Goal: Find specific fact: Find specific fact

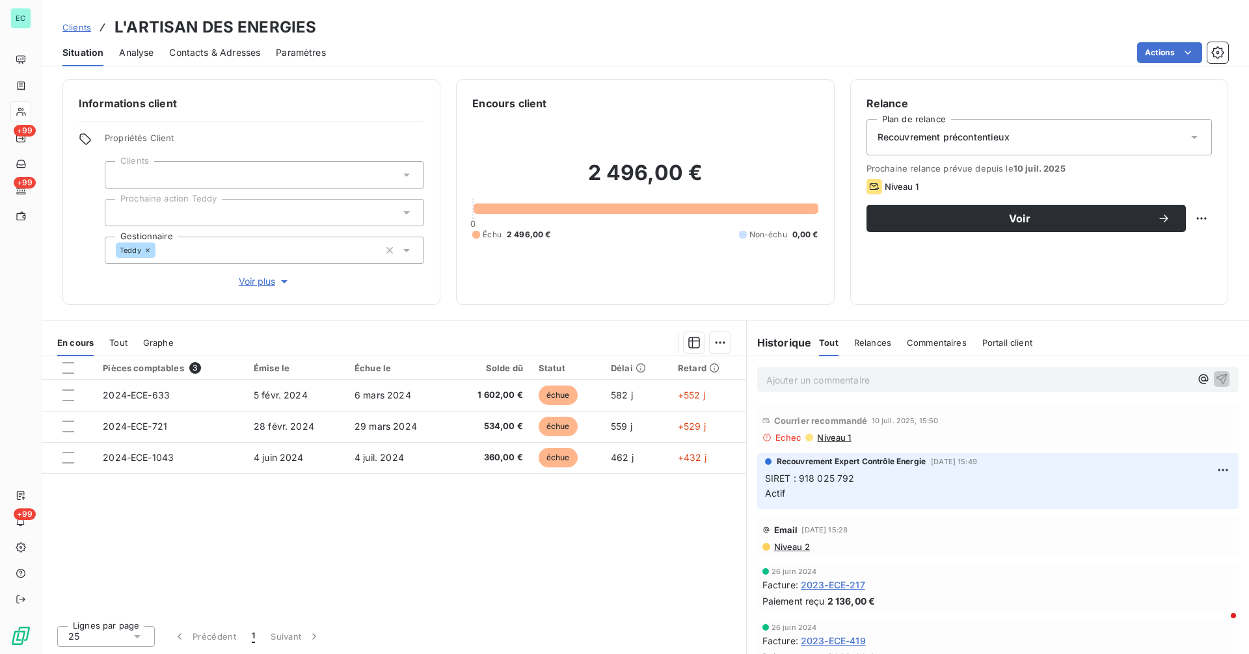
click at [815, 481] on span "SIRET : 918 025 792 Actif" at bounding box center [810, 486] width 90 height 26
click at [816, 481] on span "SIRET : 918 025 792 Actif" at bounding box center [810, 486] width 90 height 26
click at [791, 476] on span "SIRET : 918 025 792 Actif" at bounding box center [810, 486] width 90 height 26
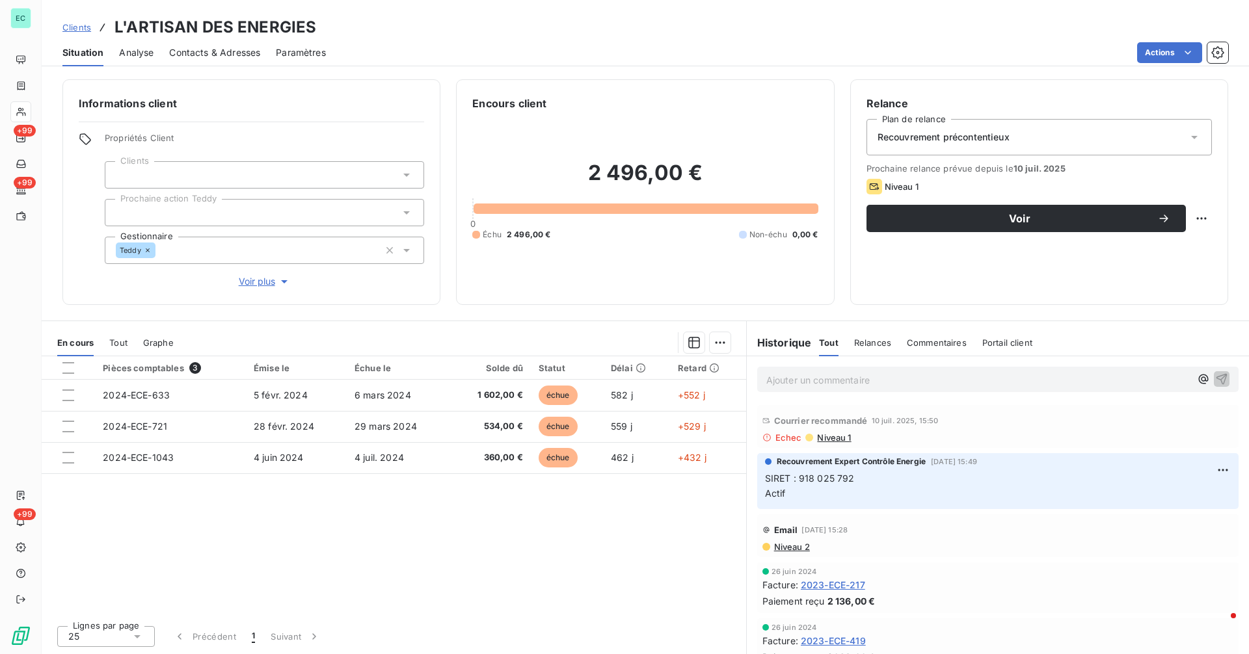
click at [799, 479] on span "SIRET : 918 025 792 Actif" at bounding box center [810, 486] width 90 height 26
click at [858, 477] on p "SIRET : 918 025 792 Actif" at bounding box center [998, 487] width 466 height 30
copy span "918 025 792"
click at [825, 438] on span "Niveau 1" at bounding box center [833, 437] width 35 height 10
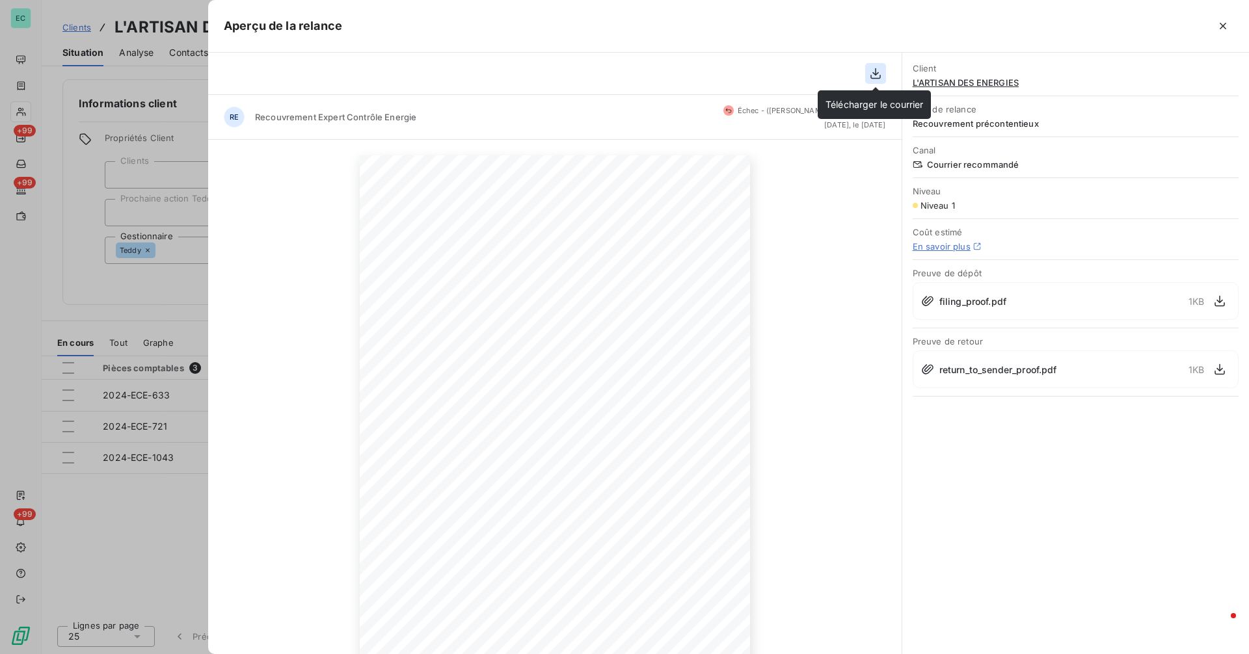
click at [869, 74] on icon "button" at bounding box center [875, 73] width 13 height 13
drag, startPoint x: 1221, startPoint y: 28, endPoint x: 1212, endPoint y: 39, distance: 14.3
click at [1220, 30] on icon "button" at bounding box center [1222, 26] width 13 height 13
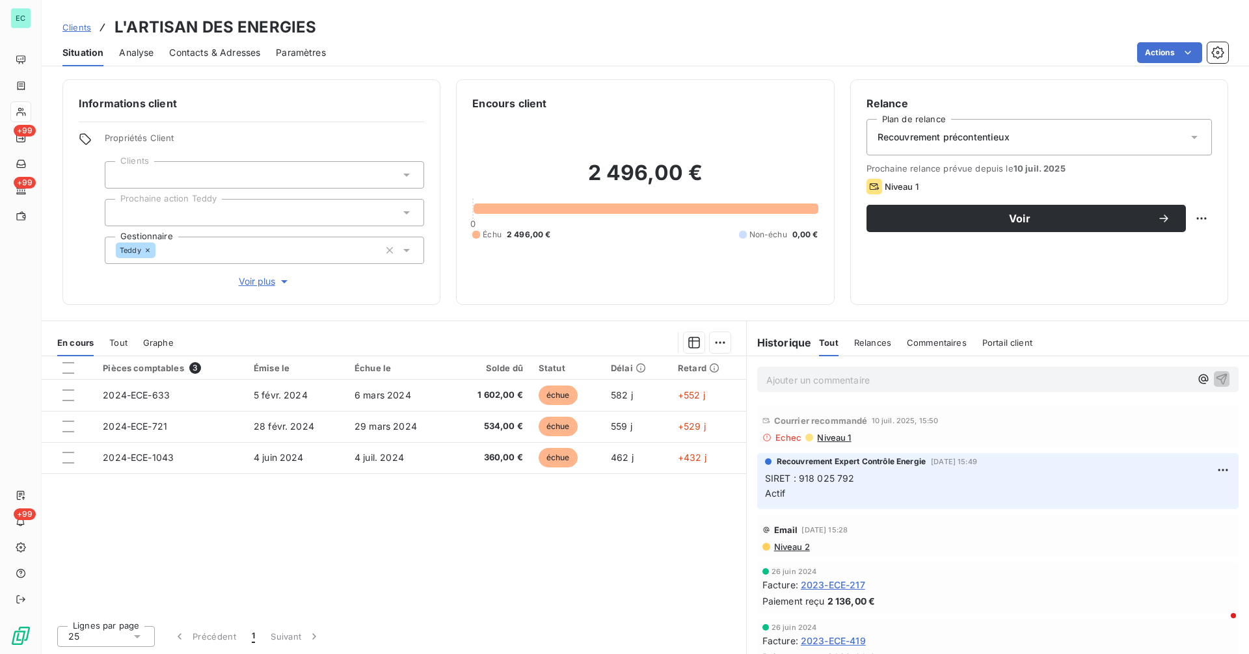
click at [825, 438] on span "Niveau 1" at bounding box center [833, 437] width 35 height 10
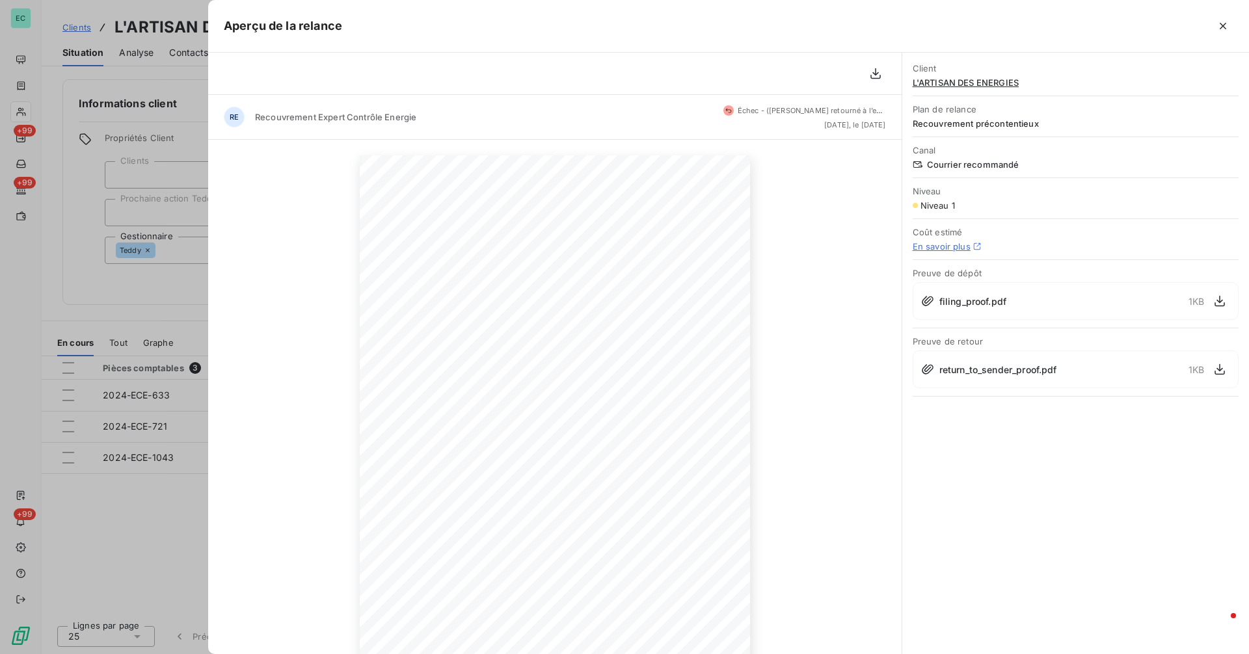
click at [168, 302] on div at bounding box center [624, 327] width 1249 height 654
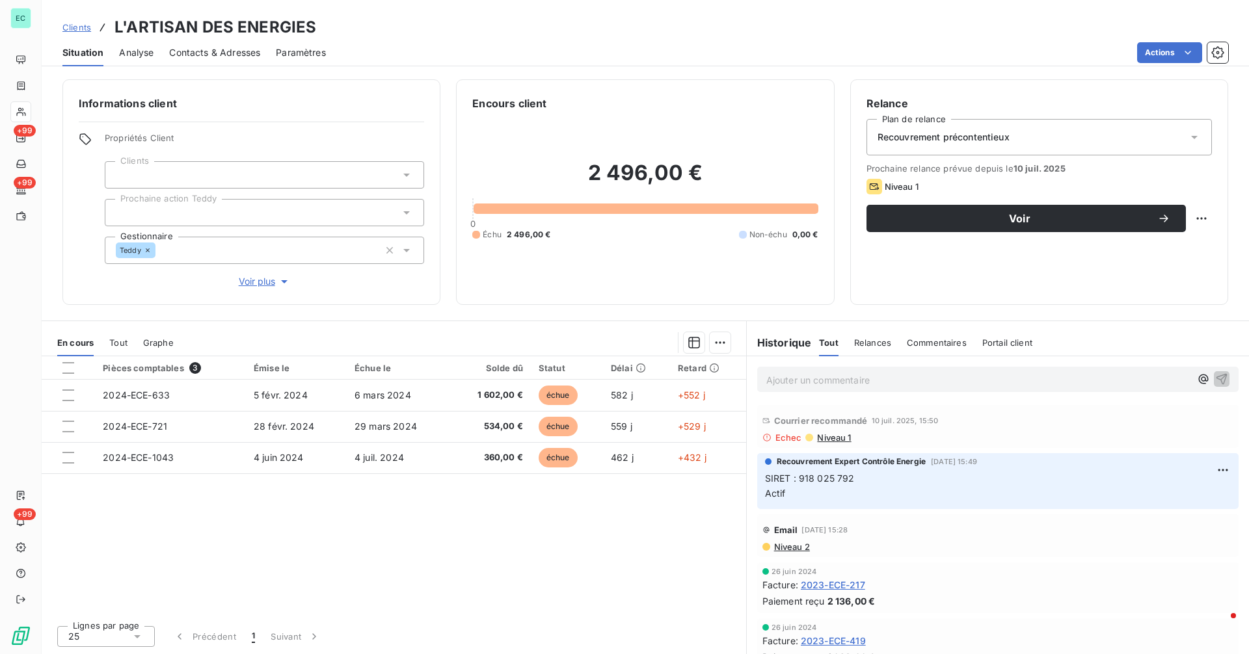
click at [821, 436] on span "Niveau 1" at bounding box center [833, 437] width 35 height 10
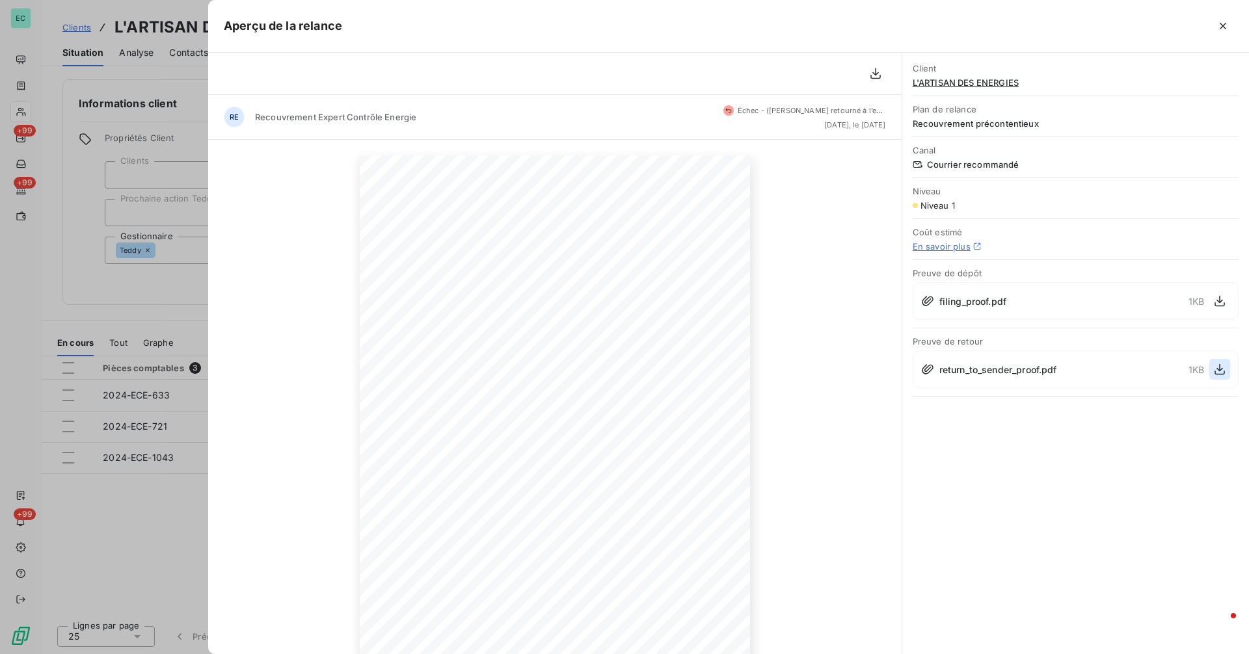
click at [1221, 367] on icon "button" at bounding box center [1219, 369] width 13 height 13
click at [188, 153] on div at bounding box center [624, 327] width 1249 height 654
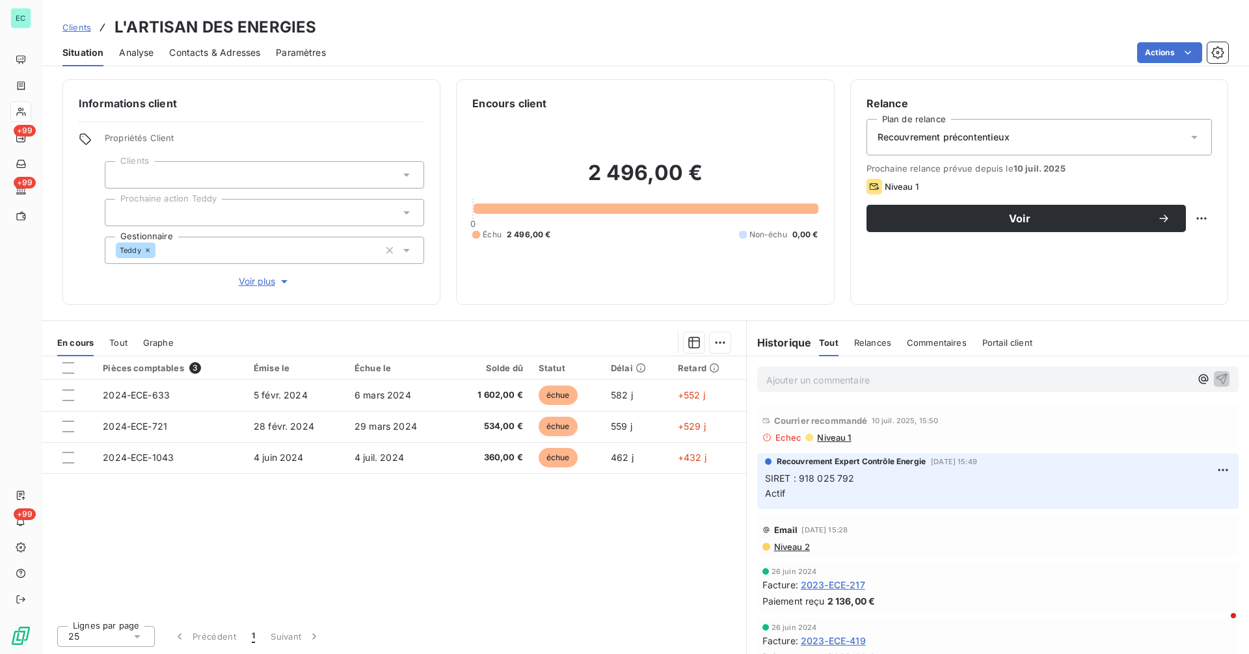
click at [74, 25] on span "Clients" at bounding box center [76, 27] width 29 height 10
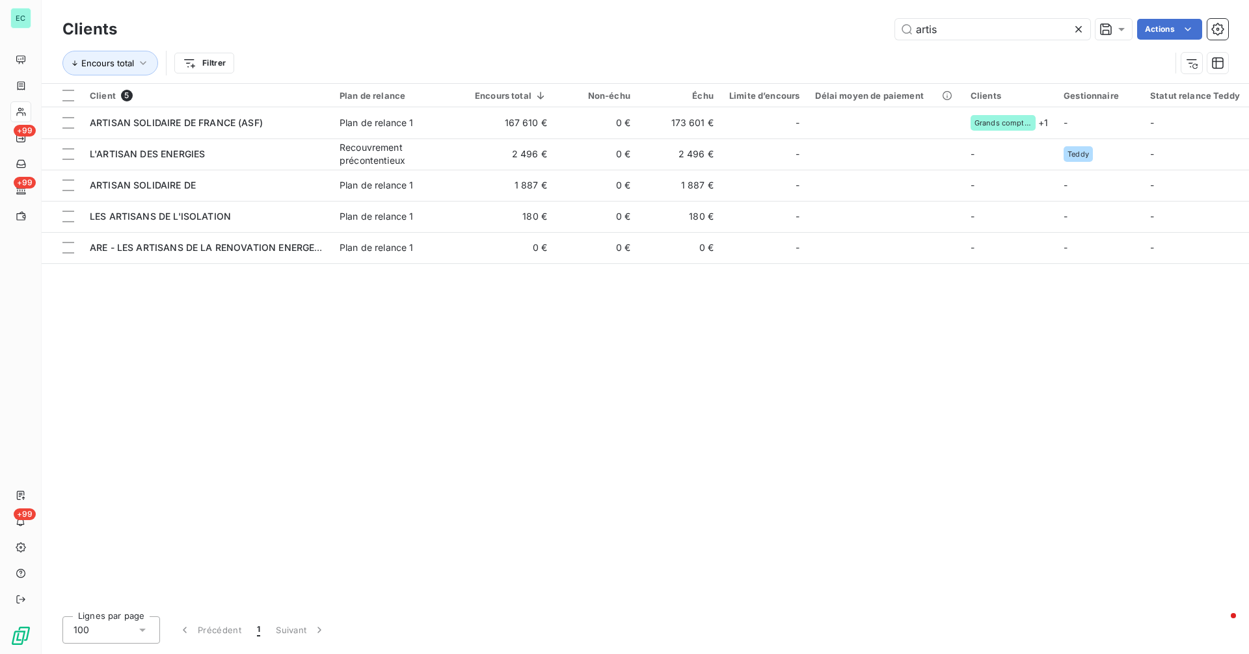
click at [1084, 30] on div at bounding box center [1081, 29] width 18 height 21
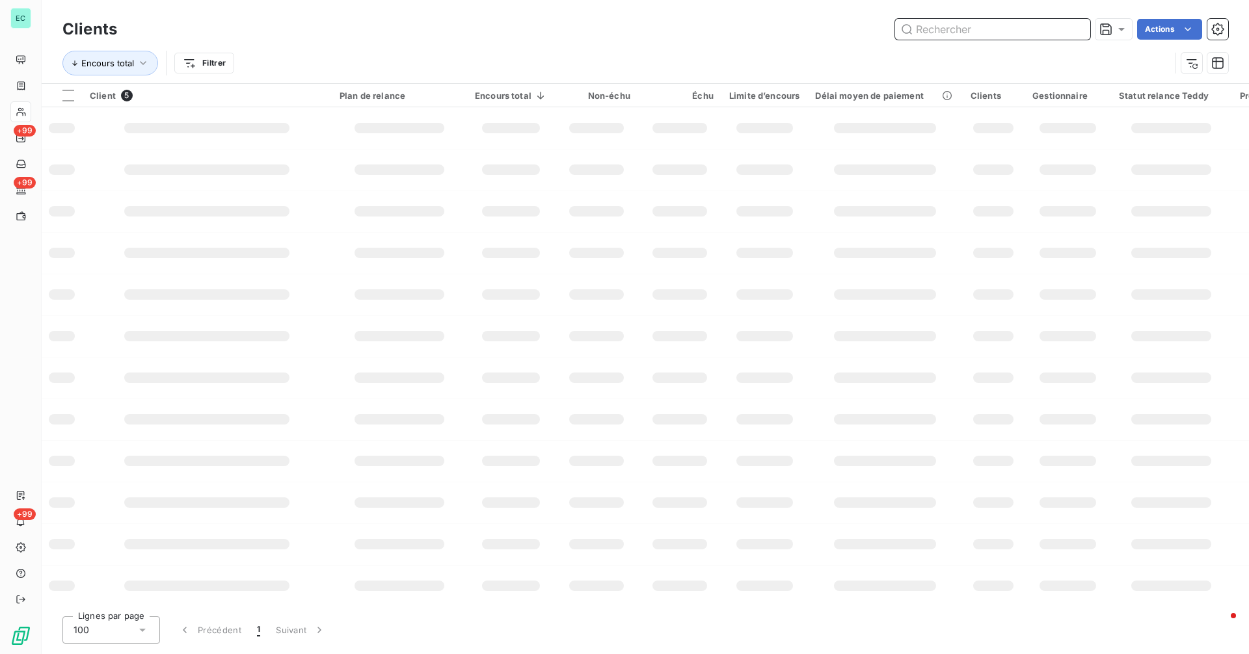
click at [1019, 30] on input "text" at bounding box center [992, 29] width 195 height 21
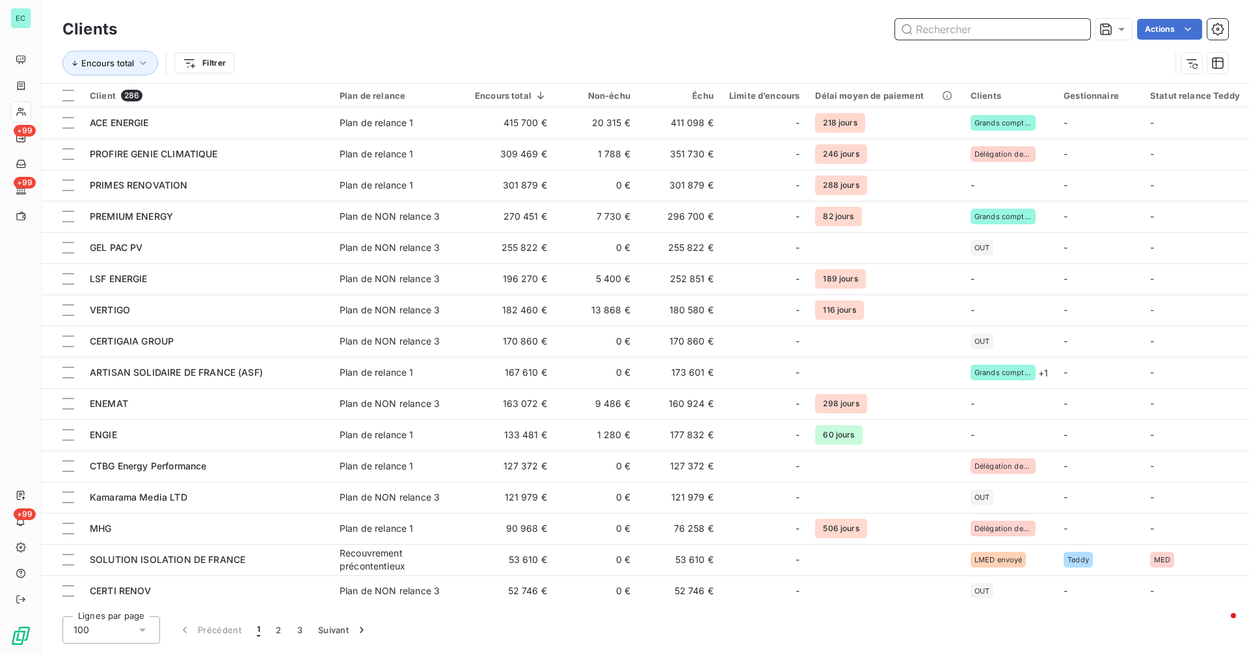
paste input "Cop Solution"
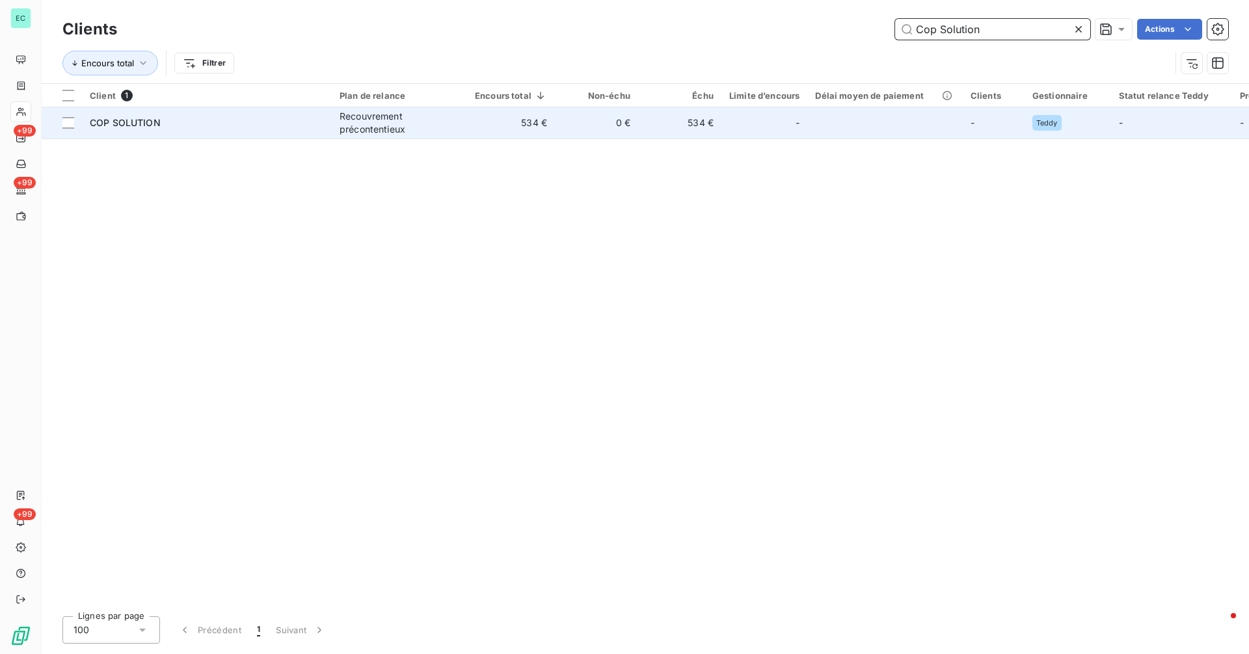
type input "Cop Solution"
click at [457, 121] on div "Recouvrement précontentieux" at bounding box center [399, 123] width 120 height 26
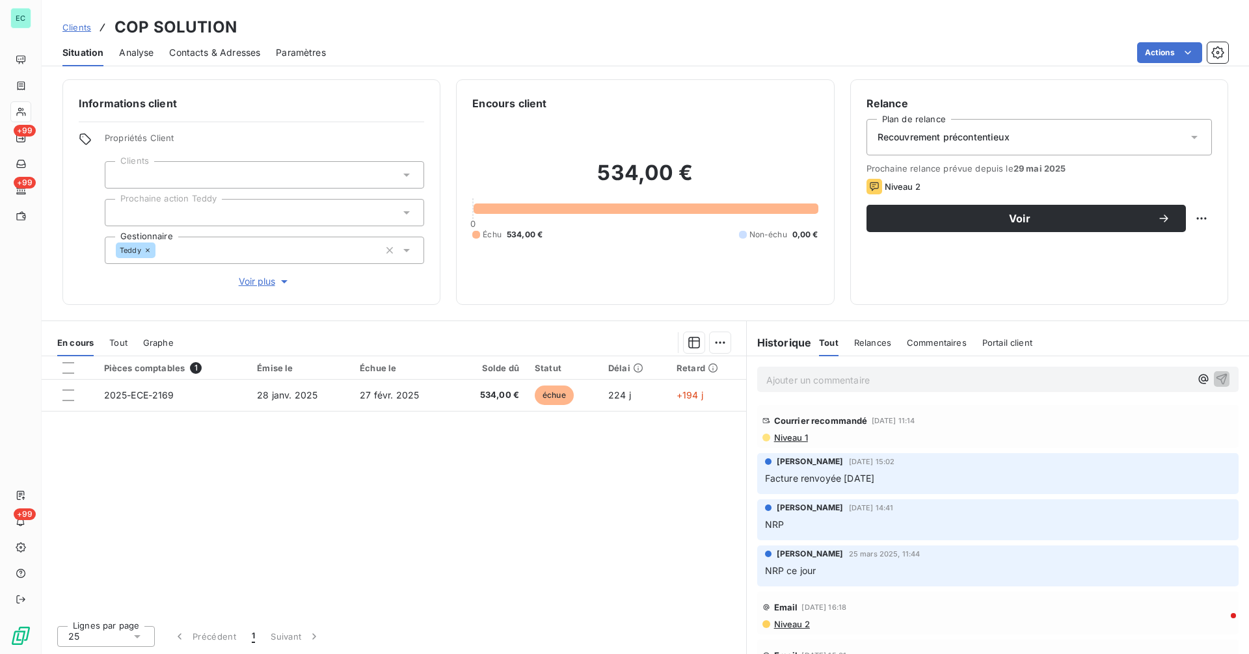
click at [799, 440] on span "Niveau 1" at bounding box center [790, 437] width 35 height 10
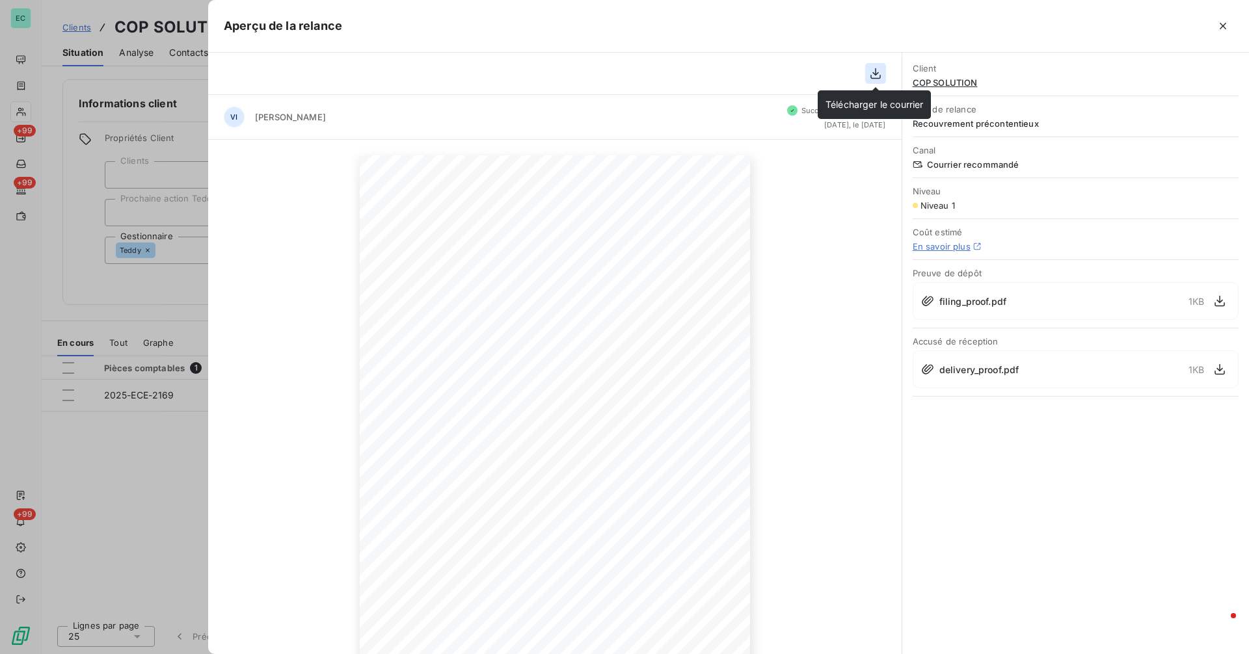
click at [871, 81] on button "button" at bounding box center [875, 73] width 21 height 21
click at [145, 201] on div at bounding box center [624, 327] width 1249 height 654
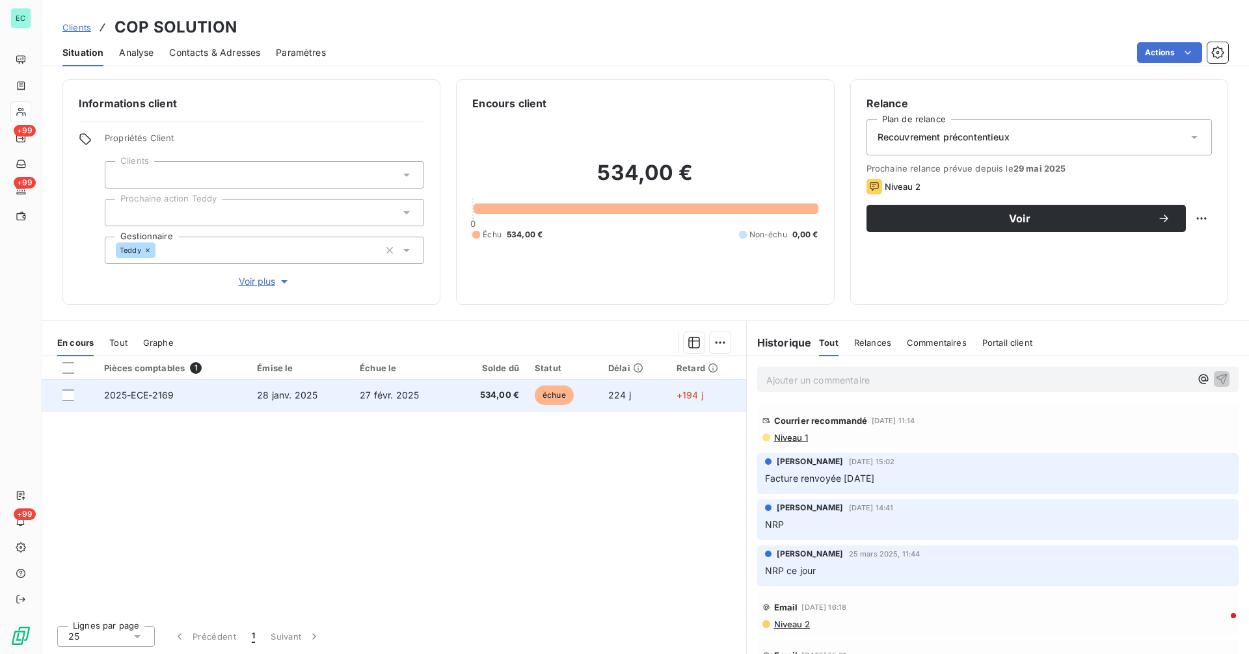
click at [304, 403] on td "28 janv. 2025" at bounding box center [300, 395] width 103 height 31
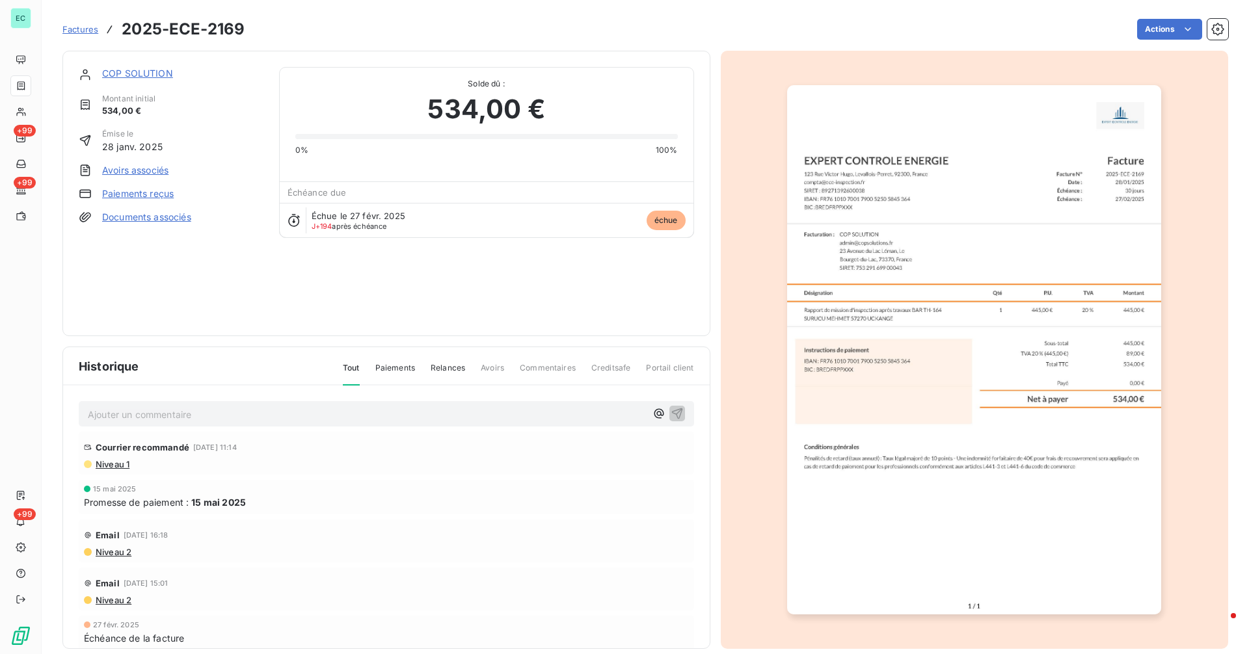
click at [847, 328] on img "button" at bounding box center [974, 349] width 374 height 529
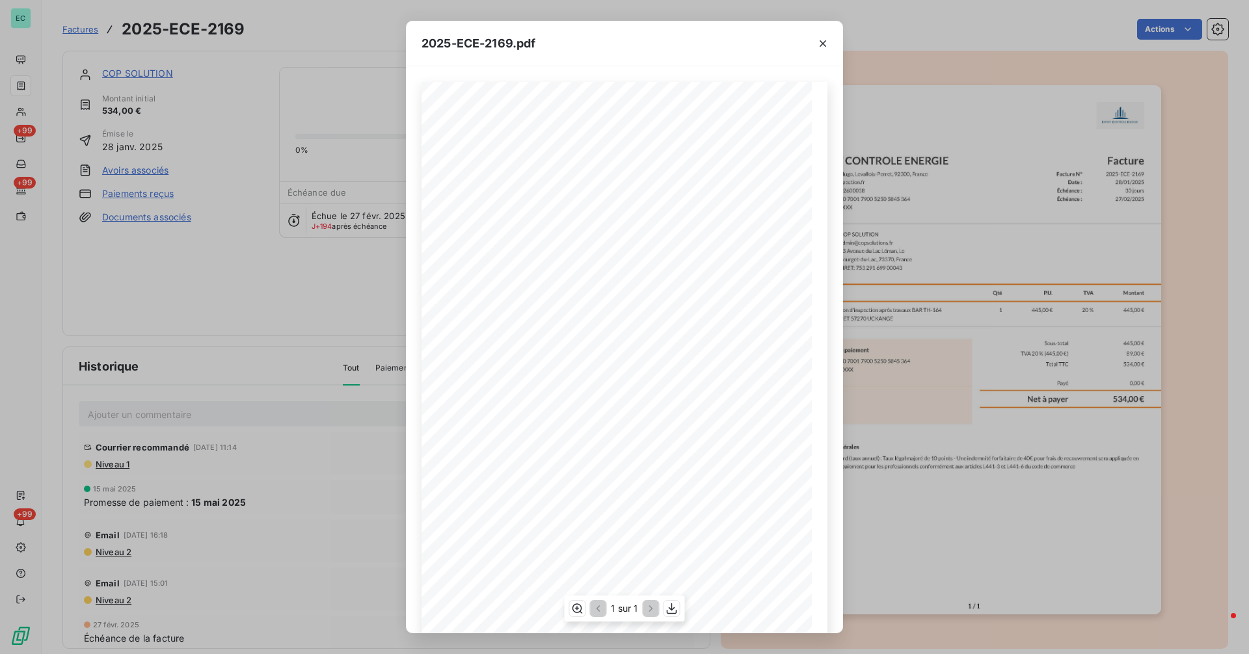
click at [525, 273] on span "SIRET: 753 291 699 00043" at bounding box center [515, 272] width 62 height 6
click at [507, 274] on span "SIRET: 753 291 699 00043" at bounding box center [515, 272] width 62 height 6
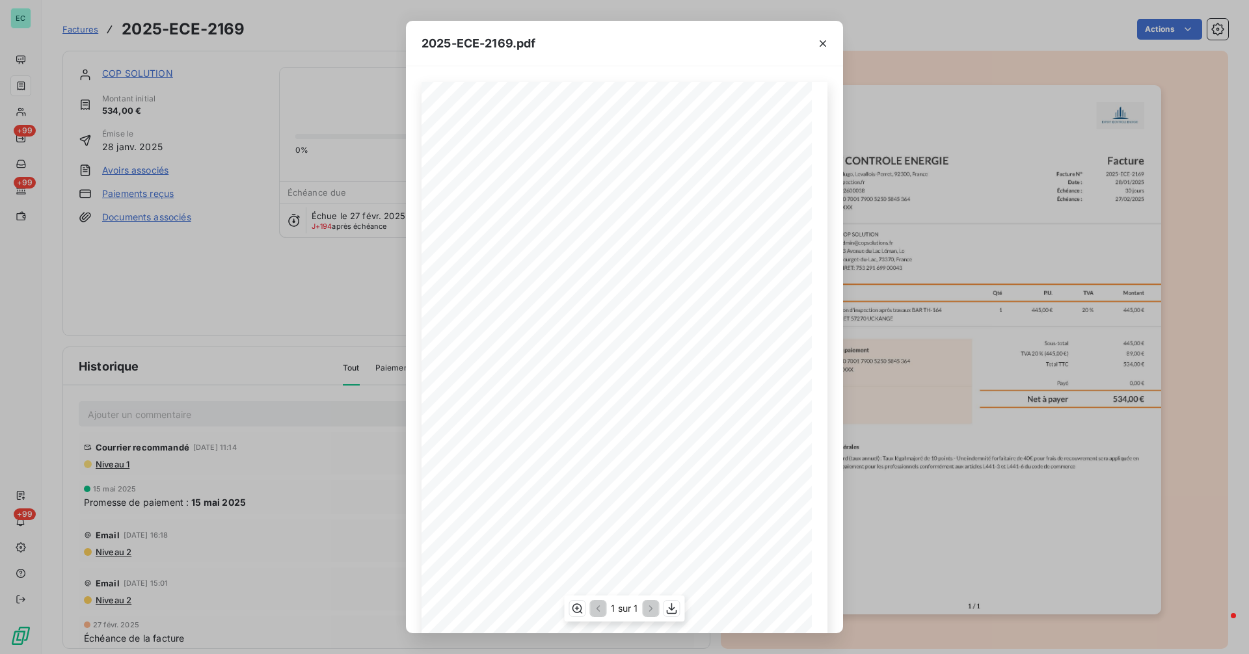
click at [494, 273] on span "SIRET: 753 291 699 00043" at bounding box center [515, 272] width 62 height 6
click at [540, 273] on span "SIRET: 753 291 699 00043" at bounding box center [515, 272] width 62 height 6
copy span ": 753 291 699 0004"
click at [228, 392] on div "2025-ECE-2169.pdf Facture N° 2025-ECE-2169 Date : [DATE] Échéance : 30 jours Éc…" at bounding box center [624, 327] width 1249 height 654
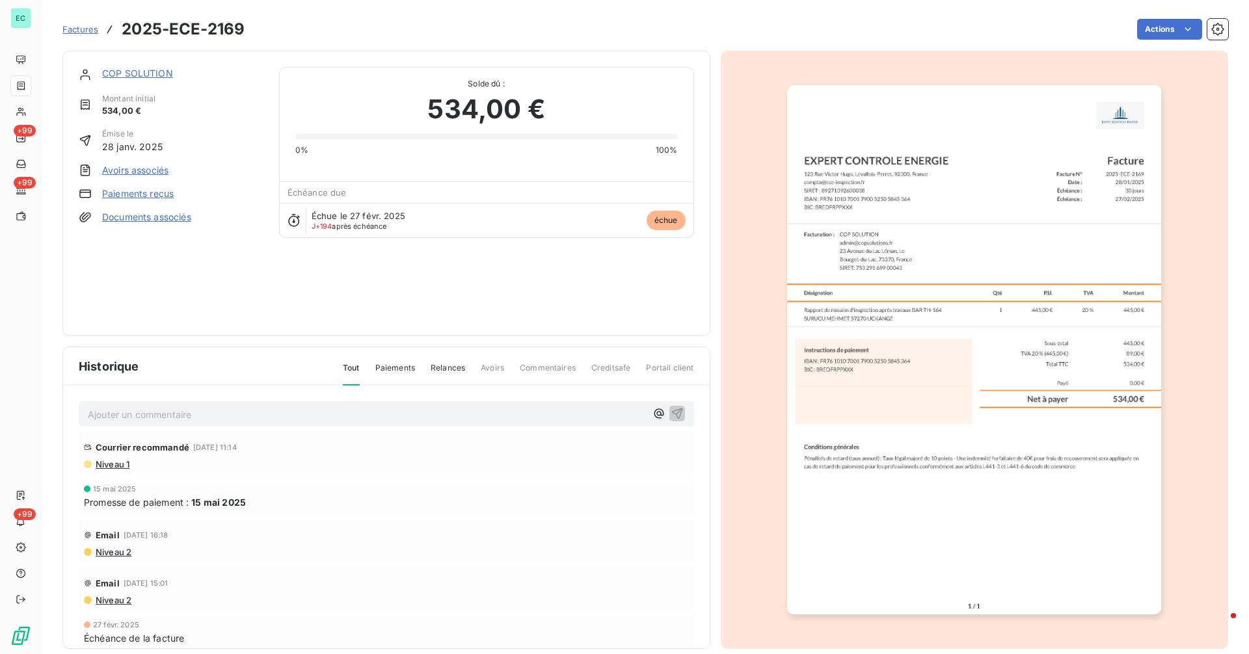
click at [129, 71] on link "COP SOLUTION" at bounding box center [137, 73] width 71 height 11
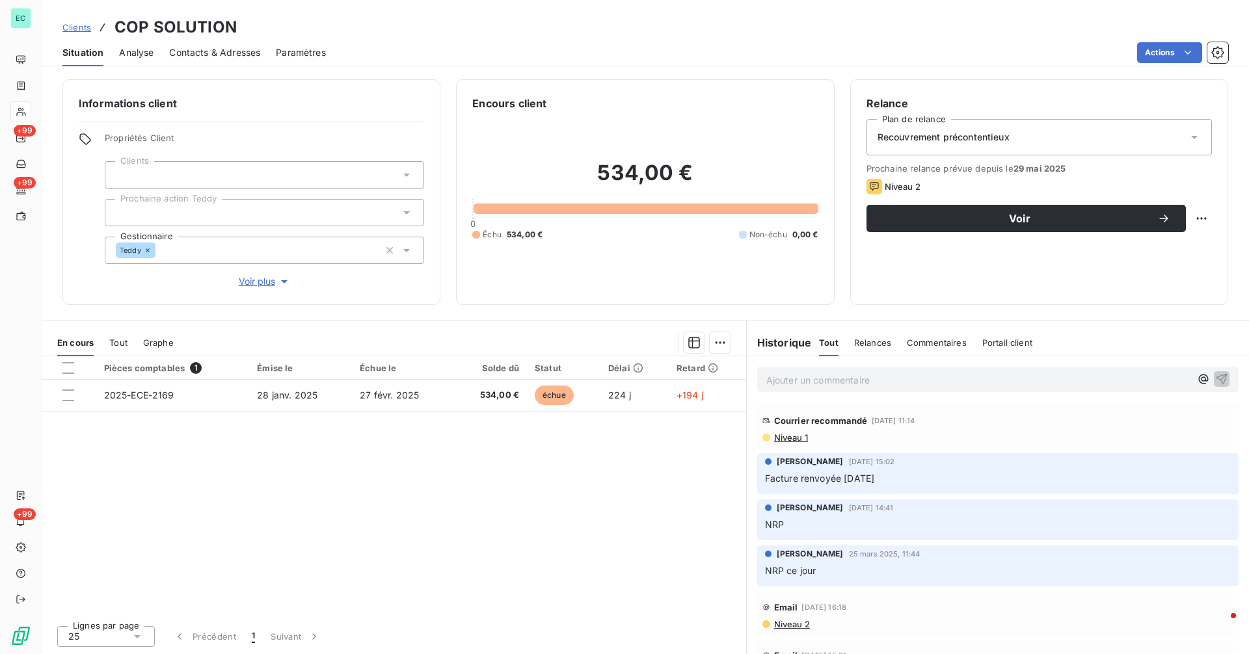
click at [800, 440] on span "Niveau 1" at bounding box center [790, 437] width 35 height 10
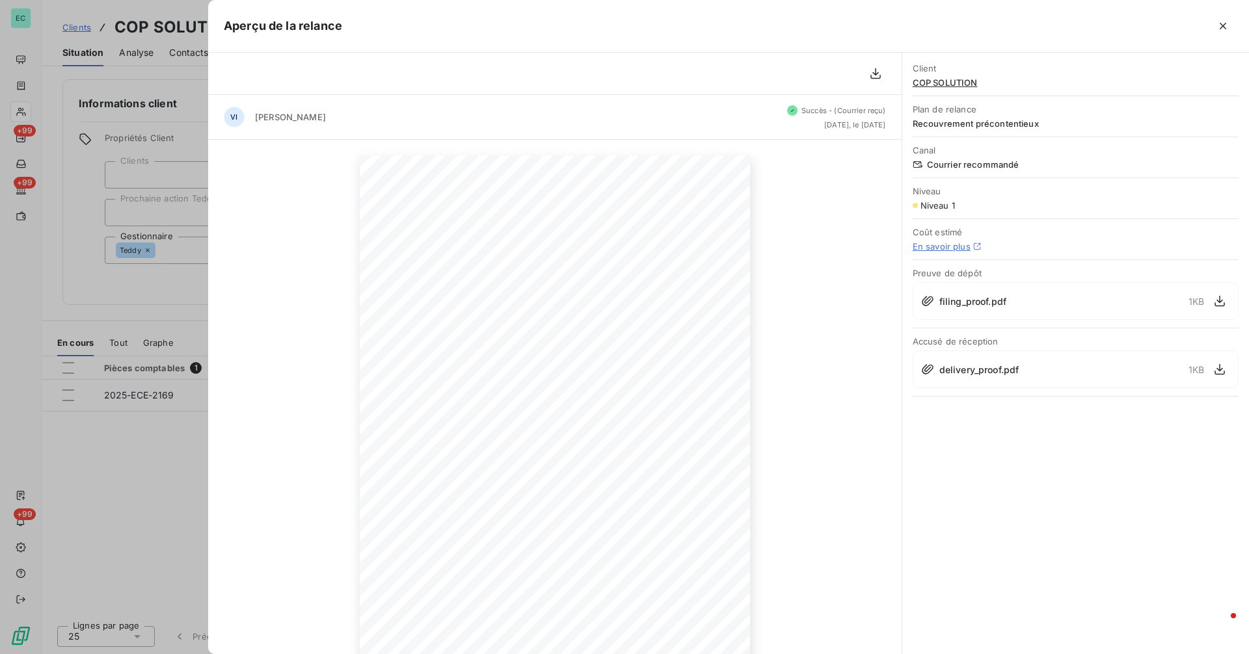
click at [157, 295] on div at bounding box center [624, 327] width 1249 height 654
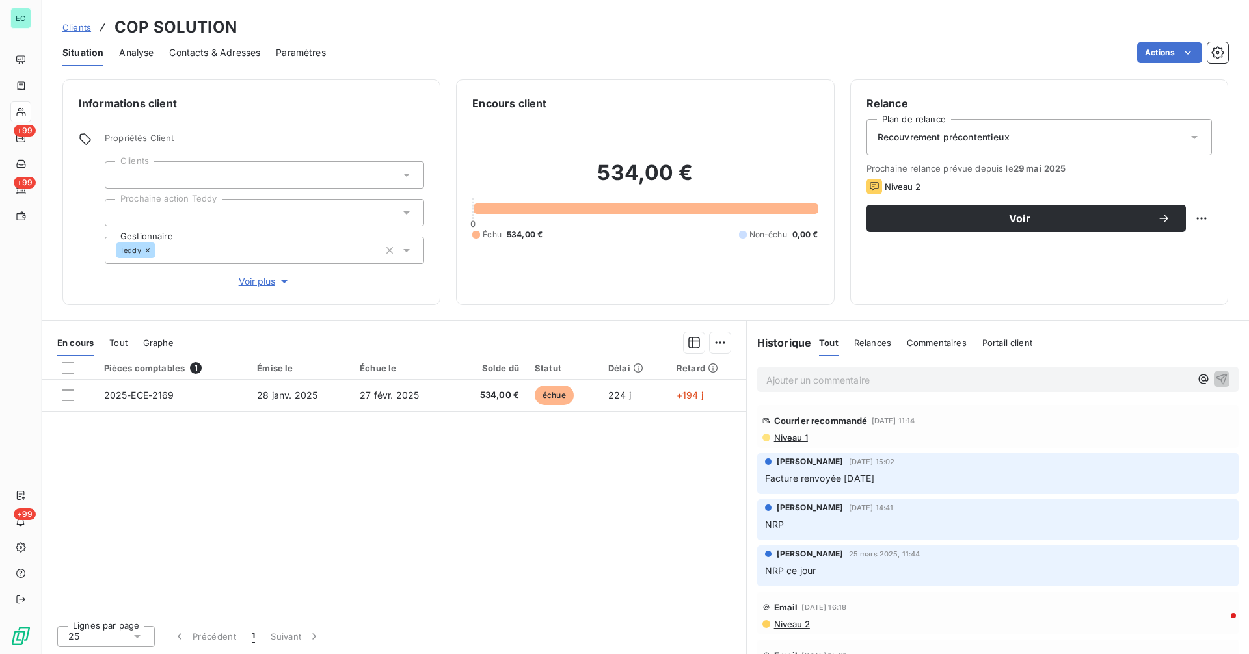
click at [805, 434] on span "Niveau 1" at bounding box center [790, 437] width 35 height 10
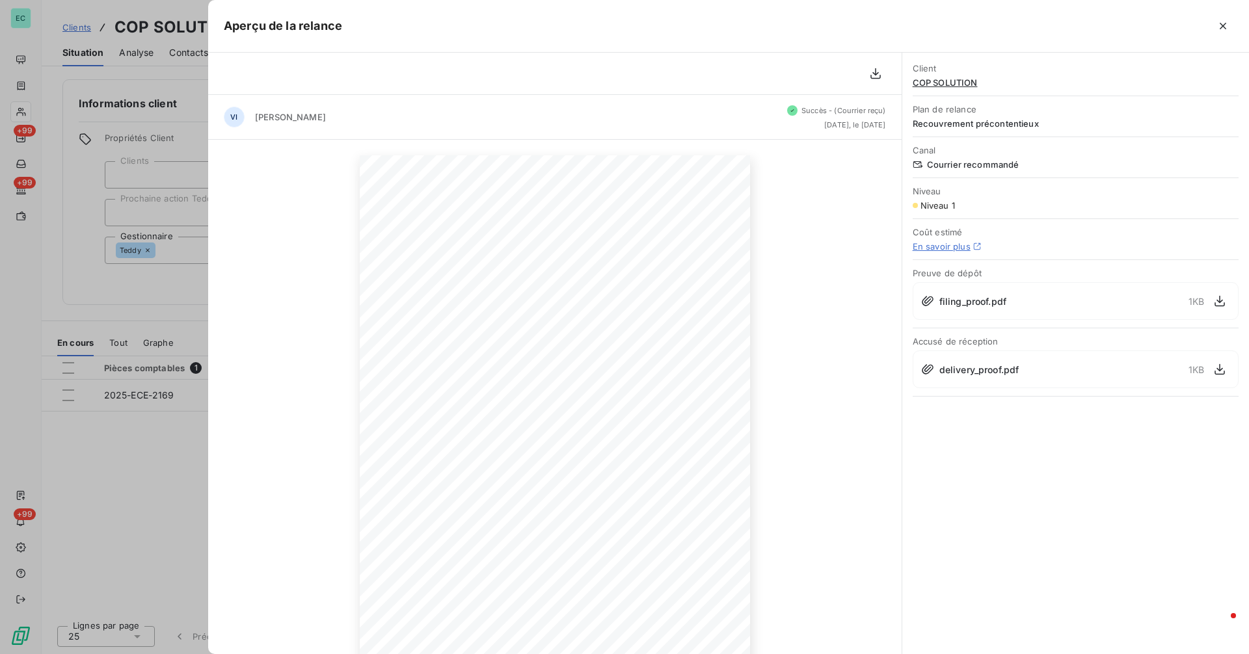
click at [139, 284] on div at bounding box center [624, 327] width 1249 height 654
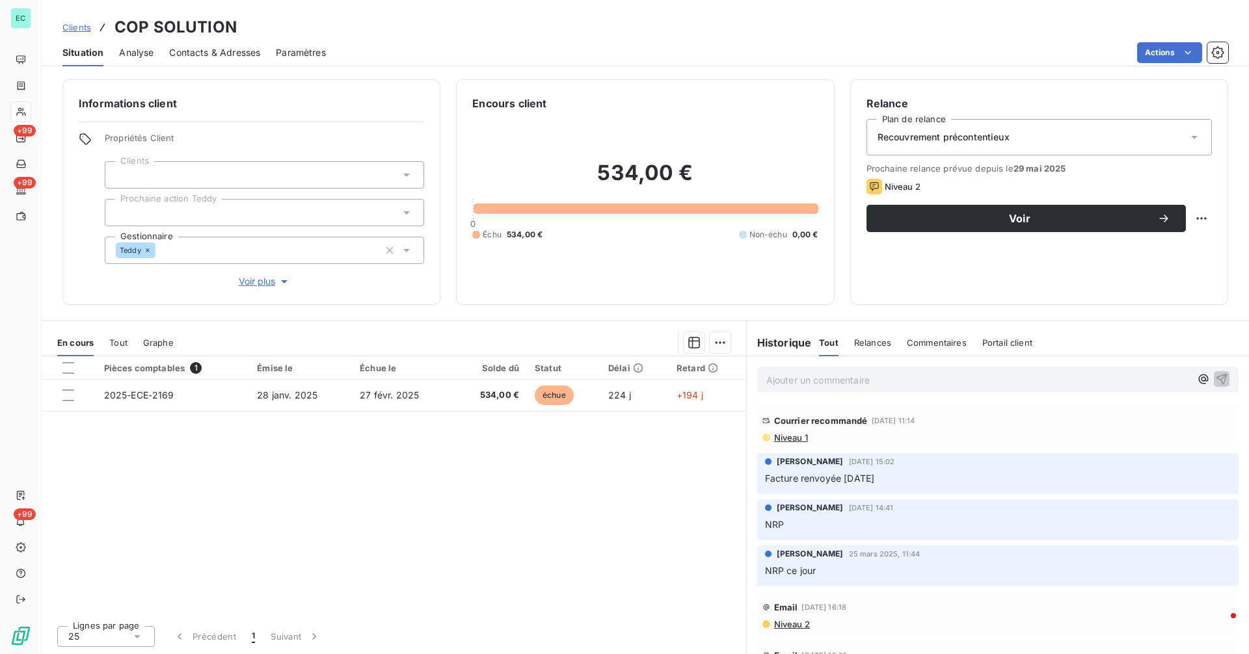
click at [790, 442] on span "Niveau 1" at bounding box center [790, 437] width 35 height 10
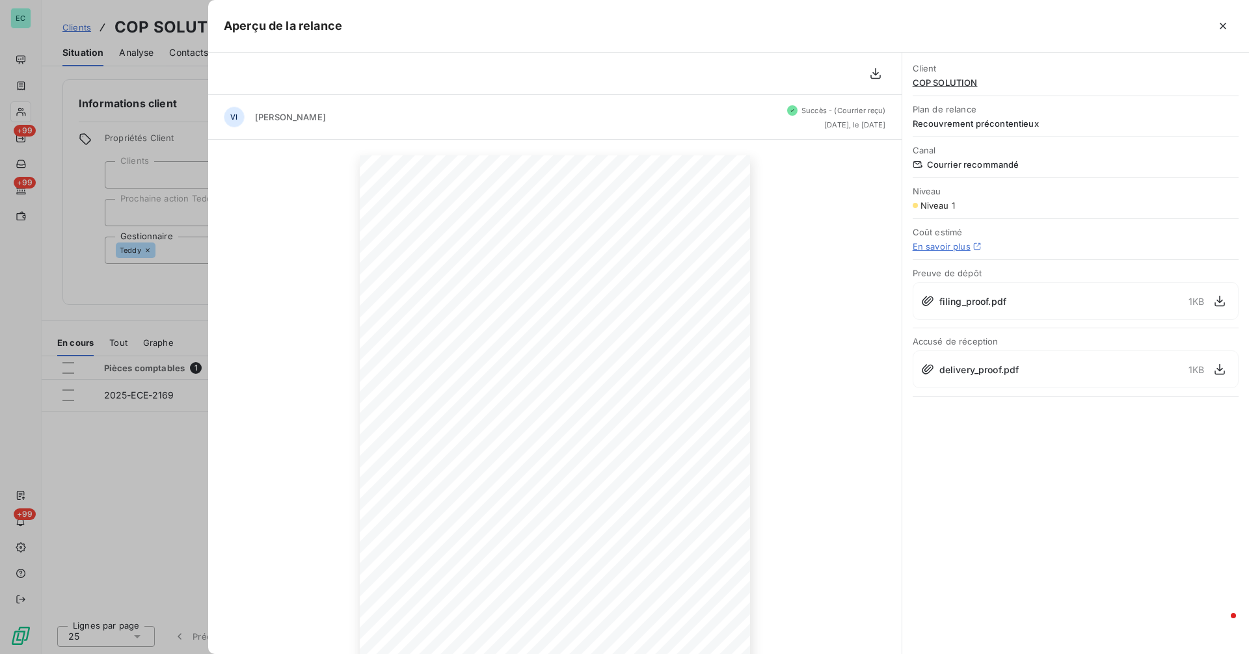
click at [153, 421] on div at bounding box center [624, 327] width 1249 height 654
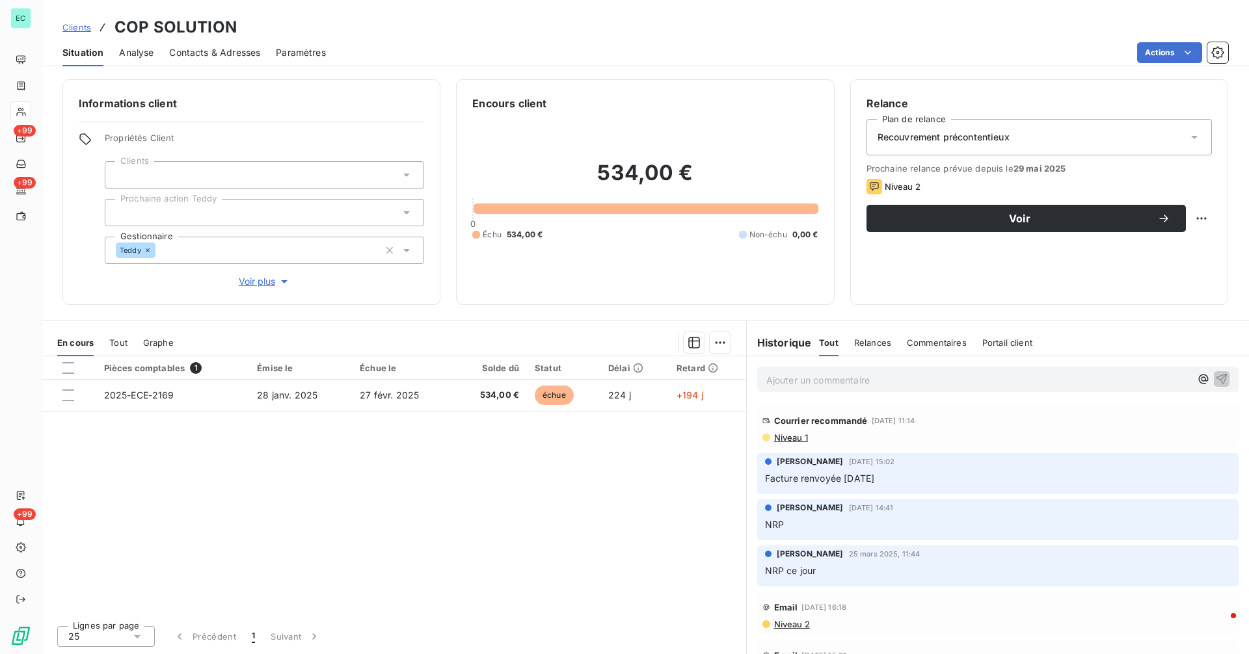
click at [800, 438] on span "Niveau 1" at bounding box center [790, 437] width 35 height 10
